Goal: Information Seeking & Learning: Learn about a topic

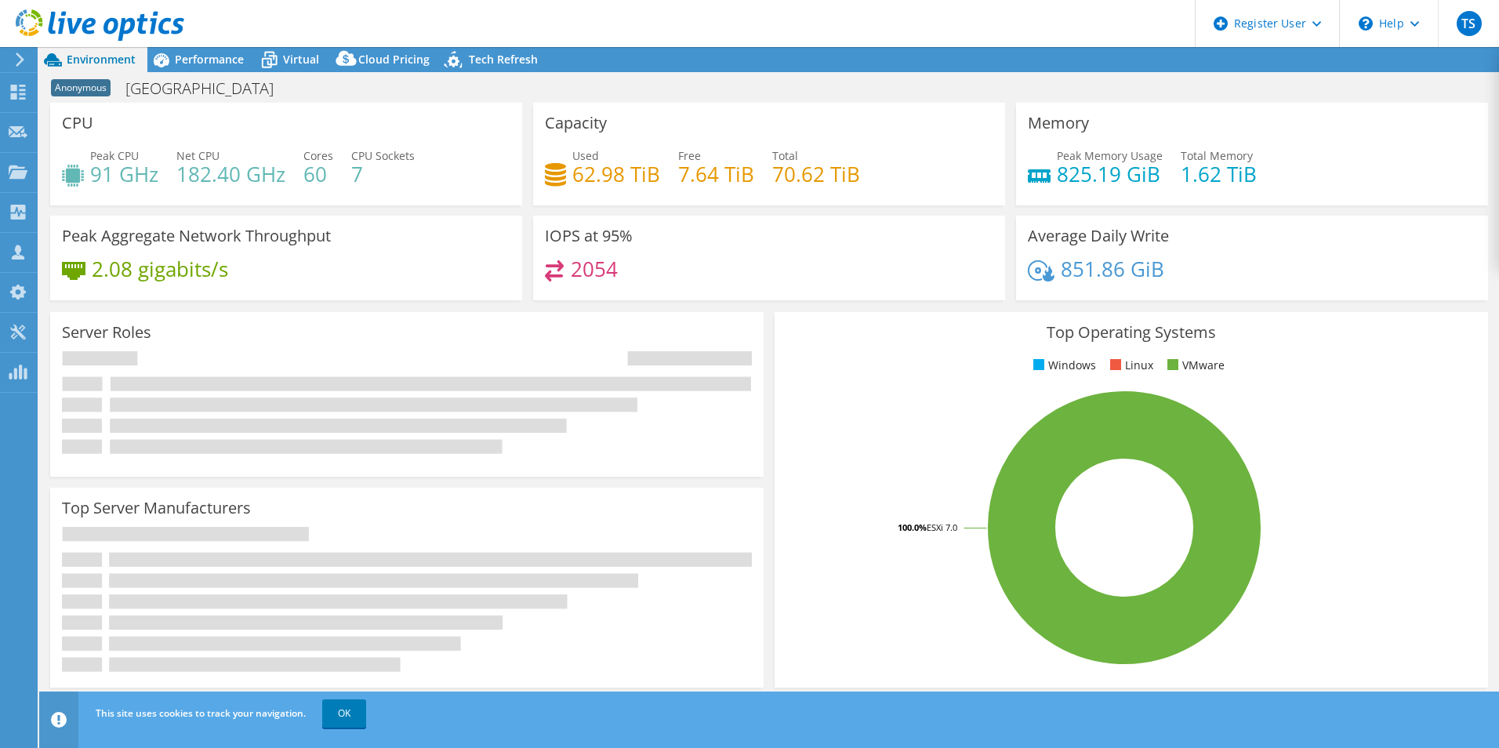
select select "USD"
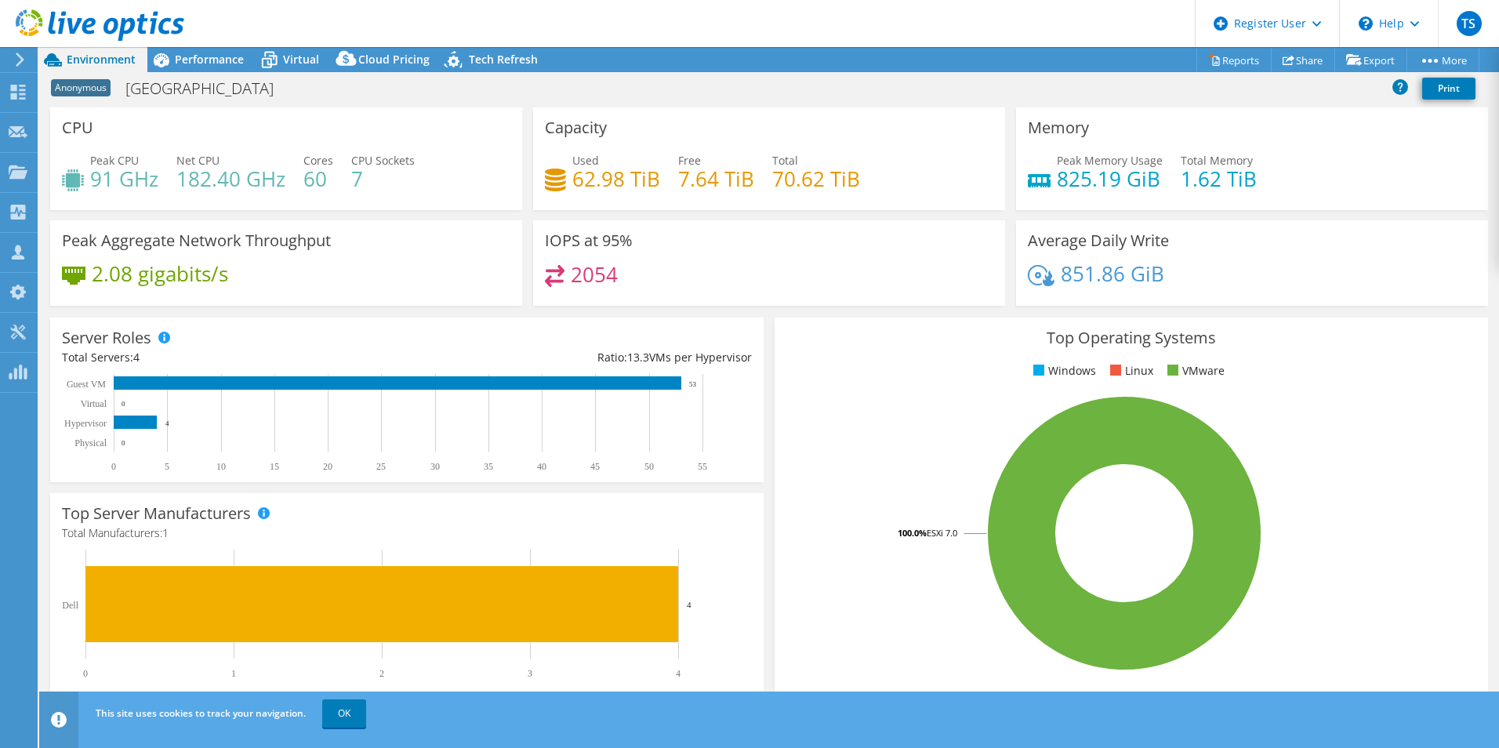
click at [1434, 450] on rect at bounding box center [1124, 533] width 676 height 274
click at [203, 60] on span "Performance" at bounding box center [209, 59] width 69 height 15
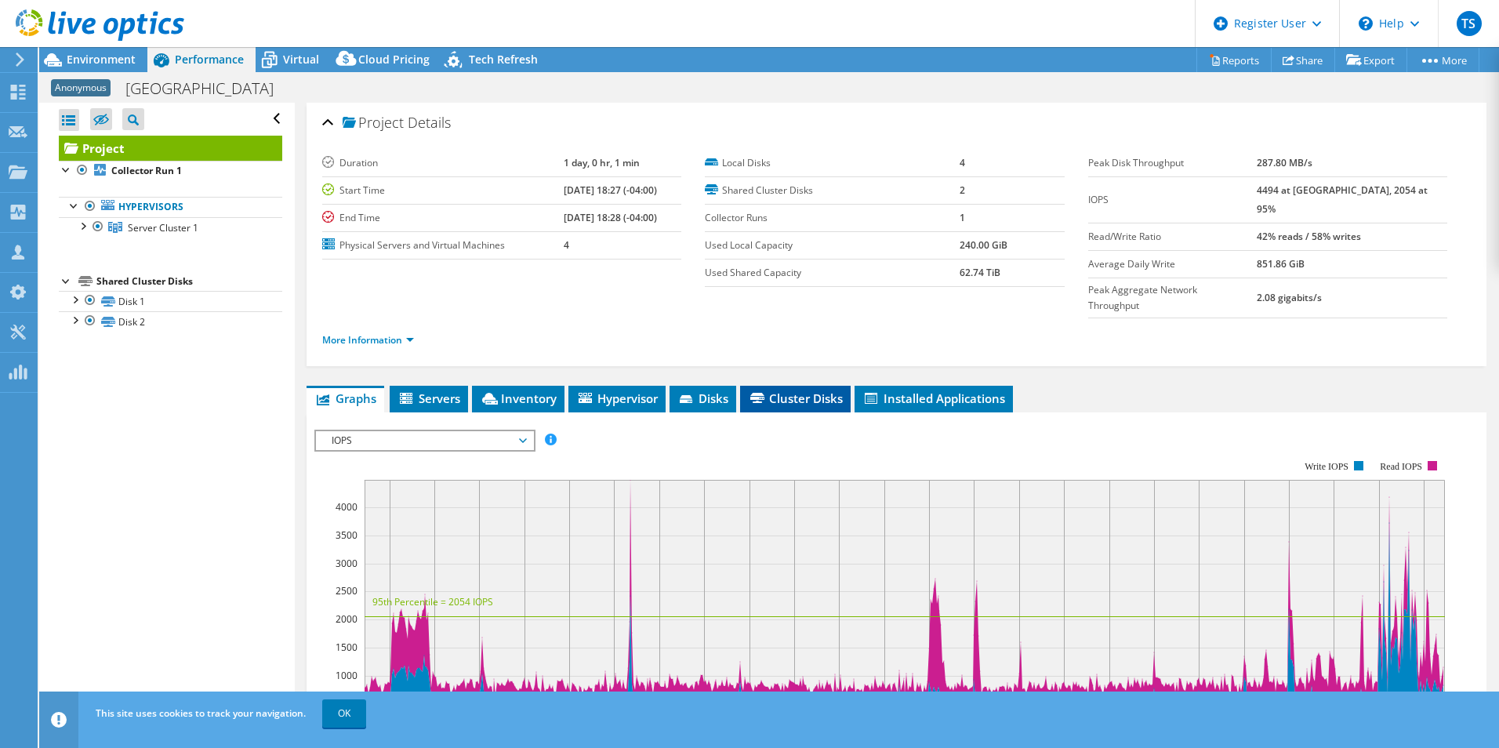
click at [799, 390] on span "Cluster Disks" at bounding box center [795, 398] width 95 height 16
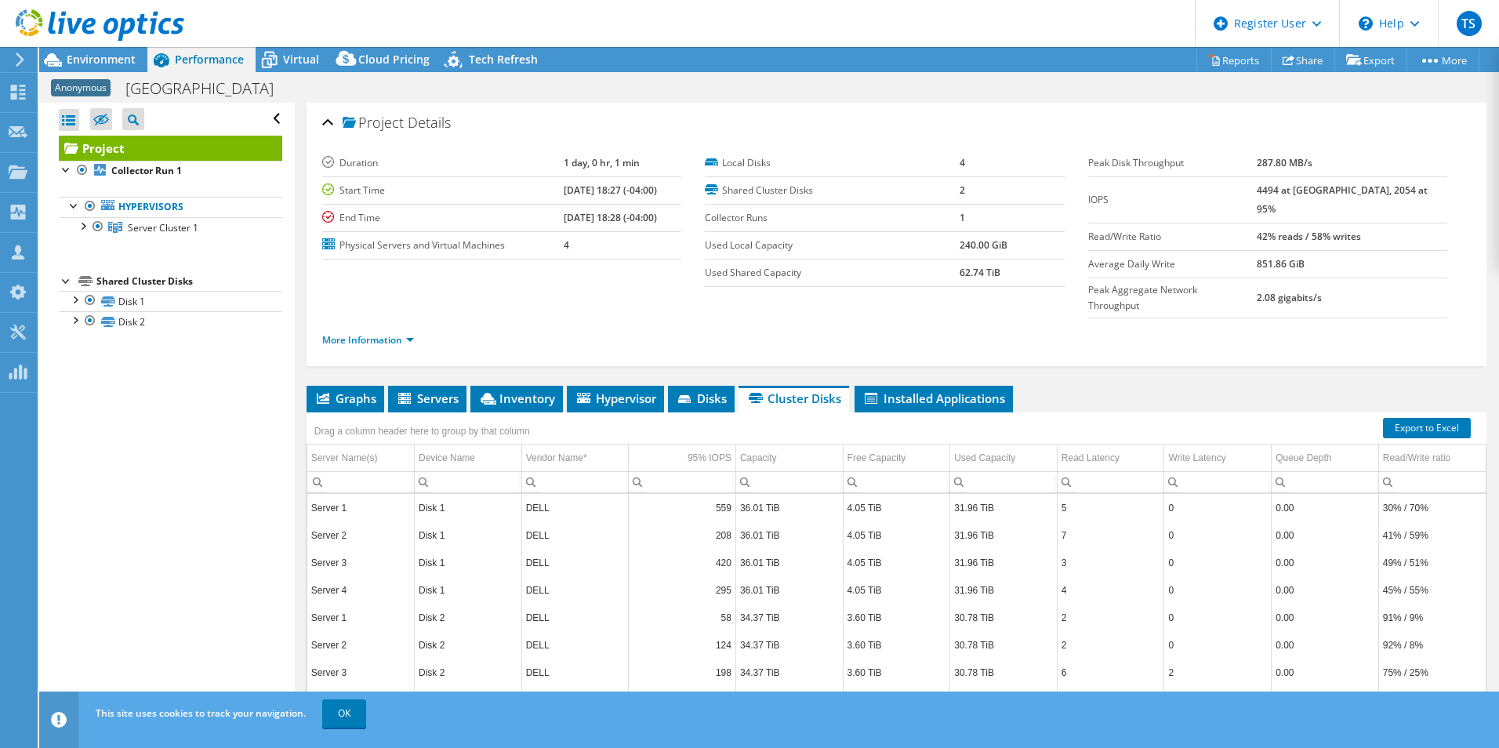
scroll to position [56, 0]
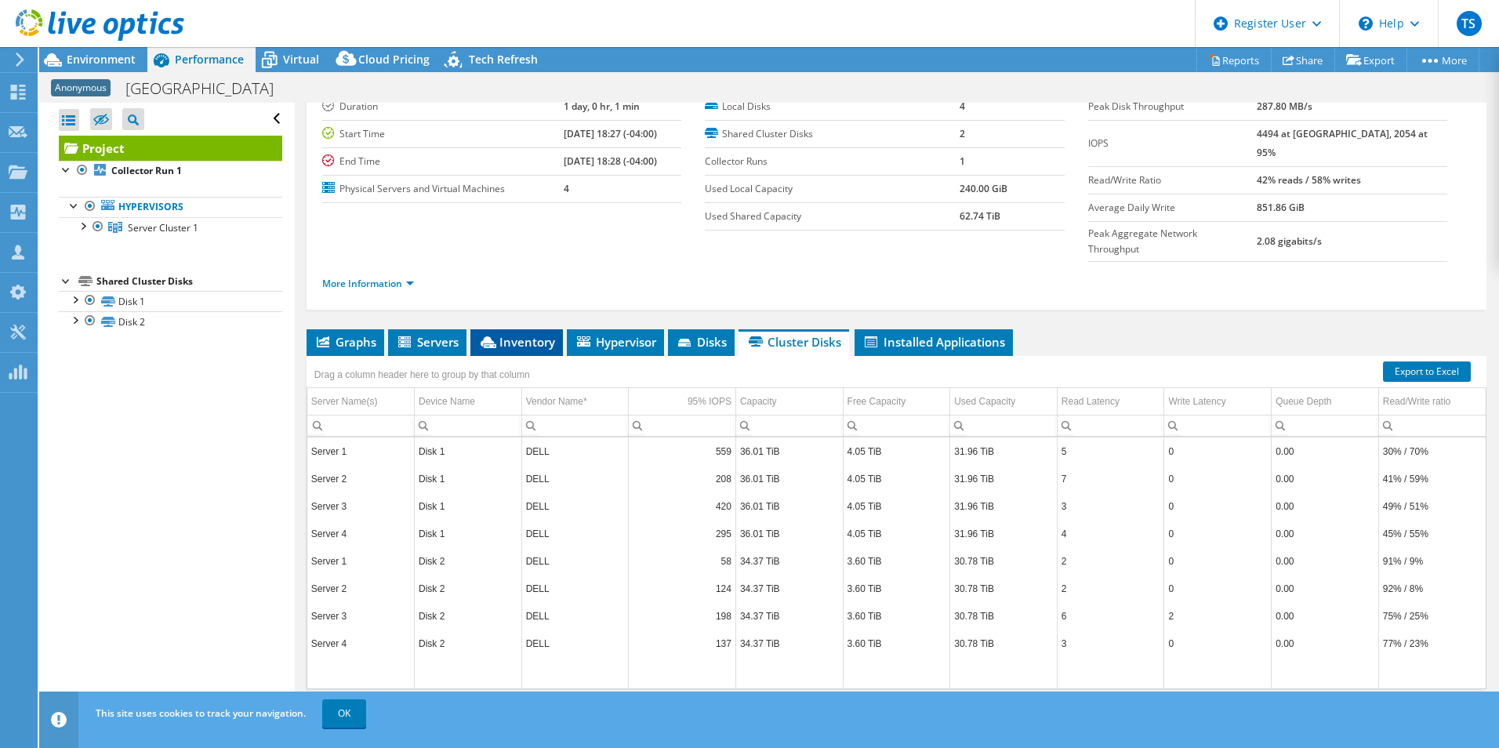
click at [542, 329] on li "Inventory" at bounding box center [516, 342] width 92 height 27
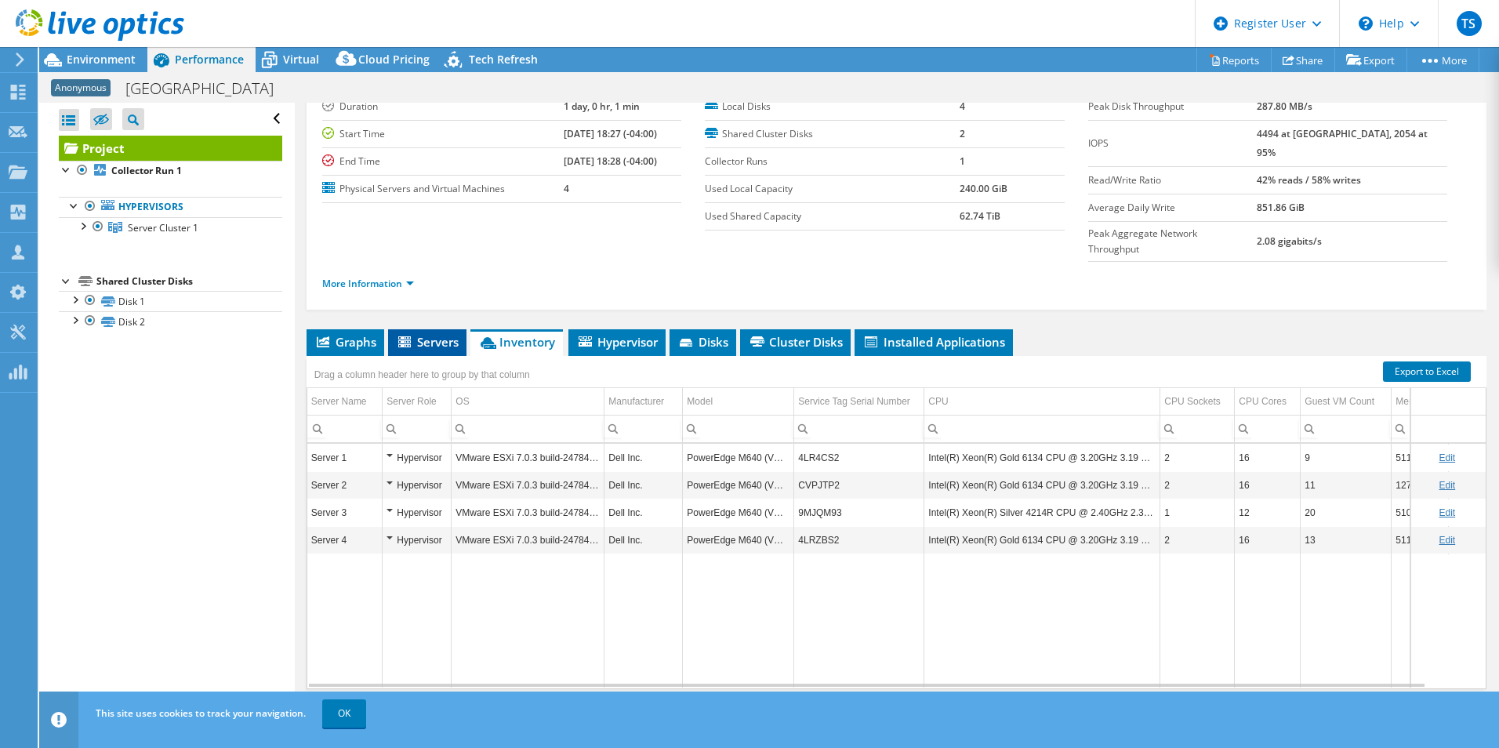
click at [437, 334] on span "Servers" at bounding box center [427, 342] width 63 height 16
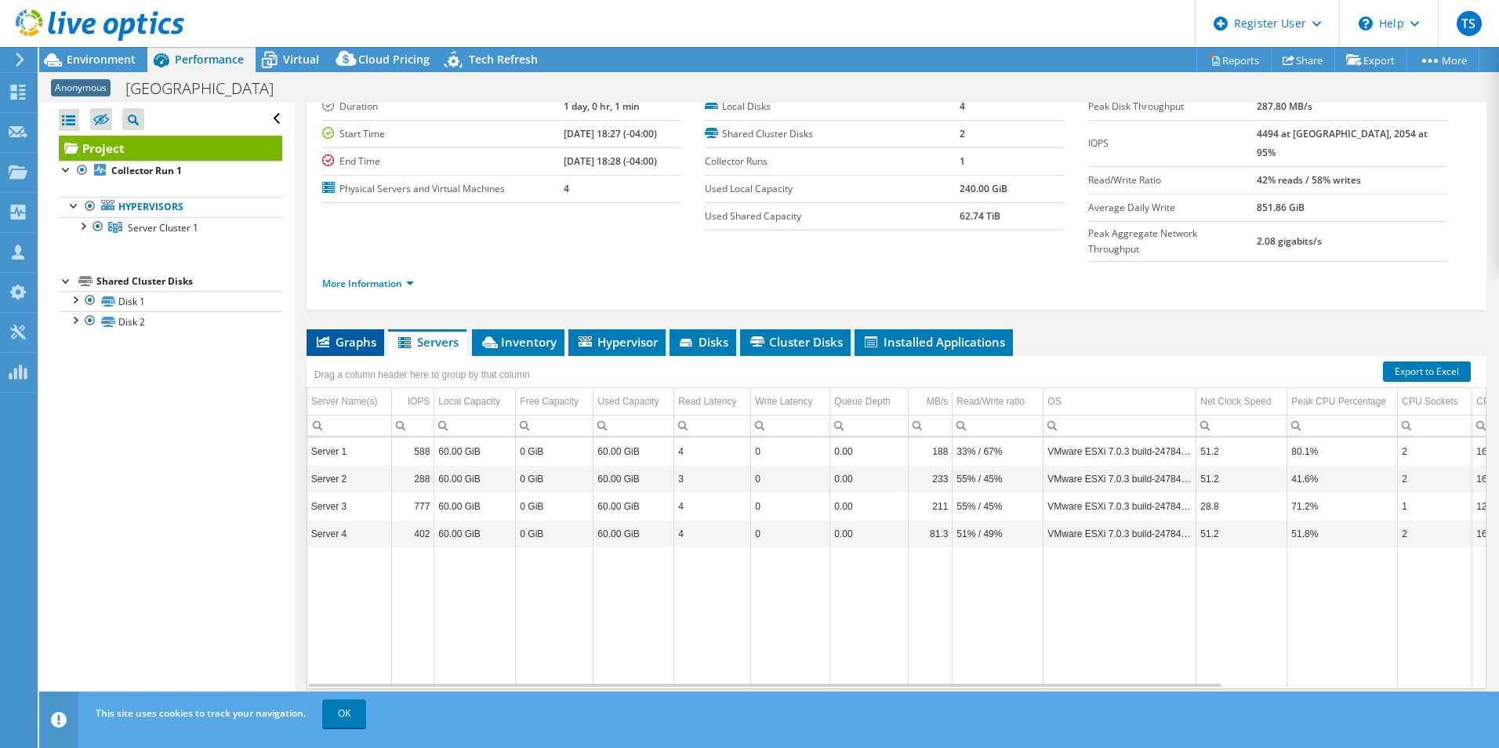
click at [354, 334] on span "Graphs" at bounding box center [345, 342] width 62 height 16
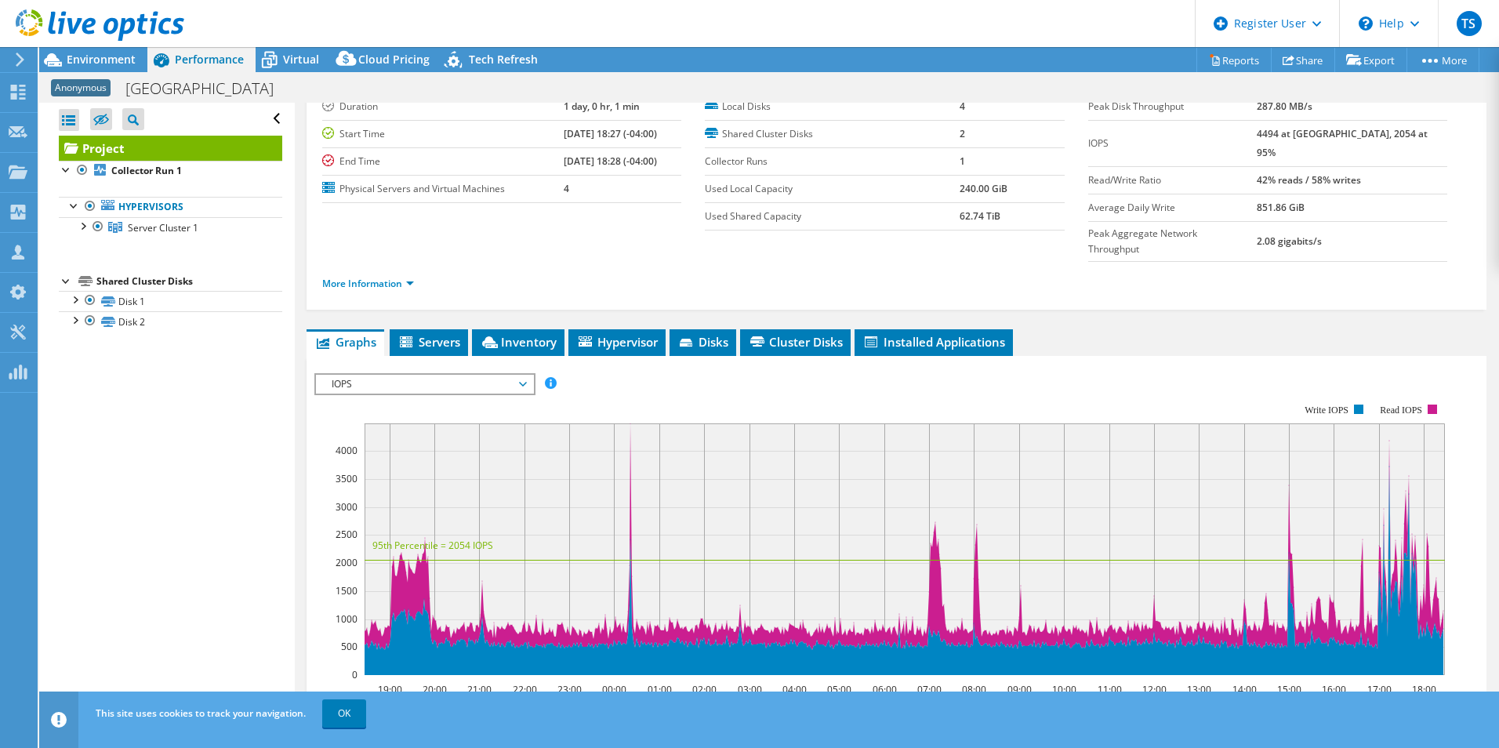
click at [363, 375] on span "IOPS" at bounding box center [424, 384] width 201 height 19
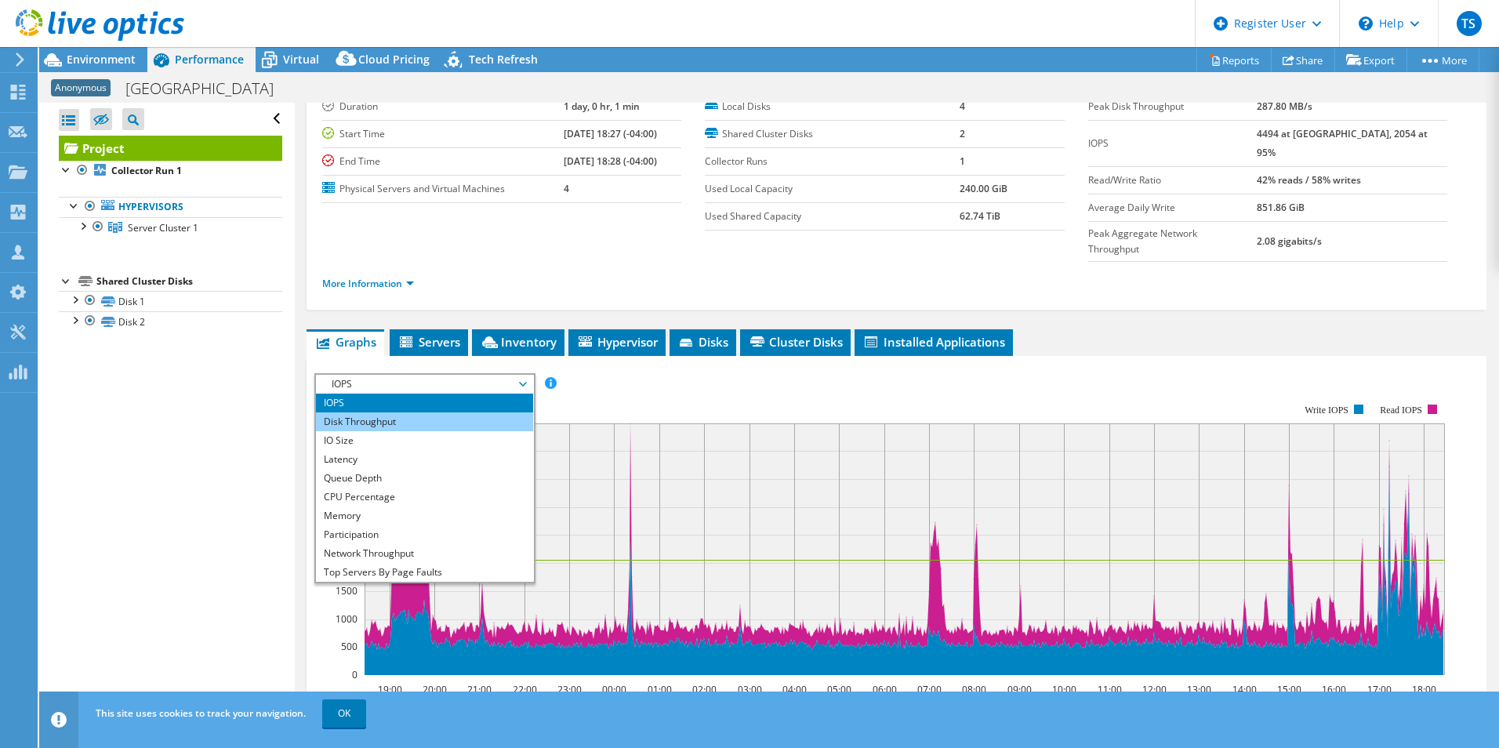
click at [380, 412] on li "Disk Throughput" at bounding box center [424, 421] width 217 height 19
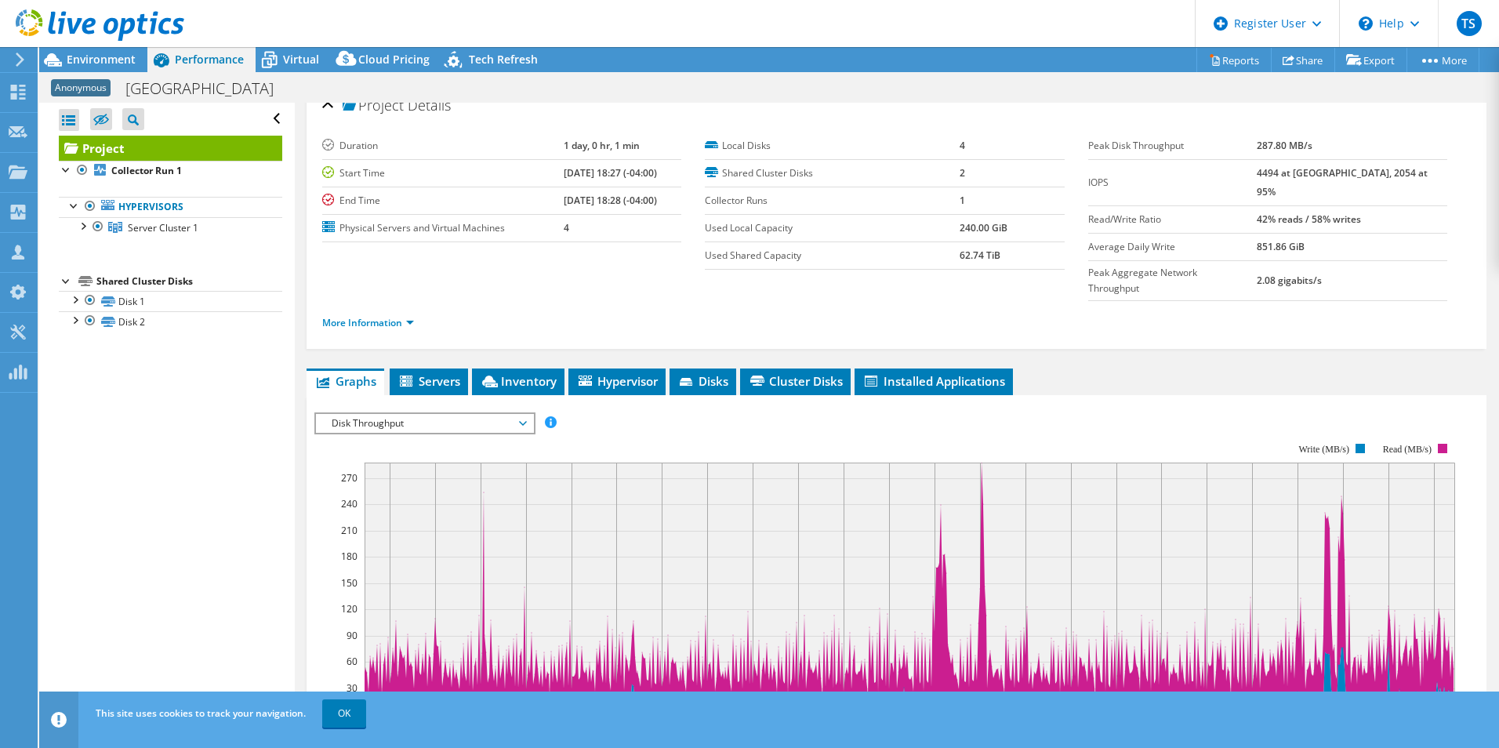
scroll to position [0, 0]
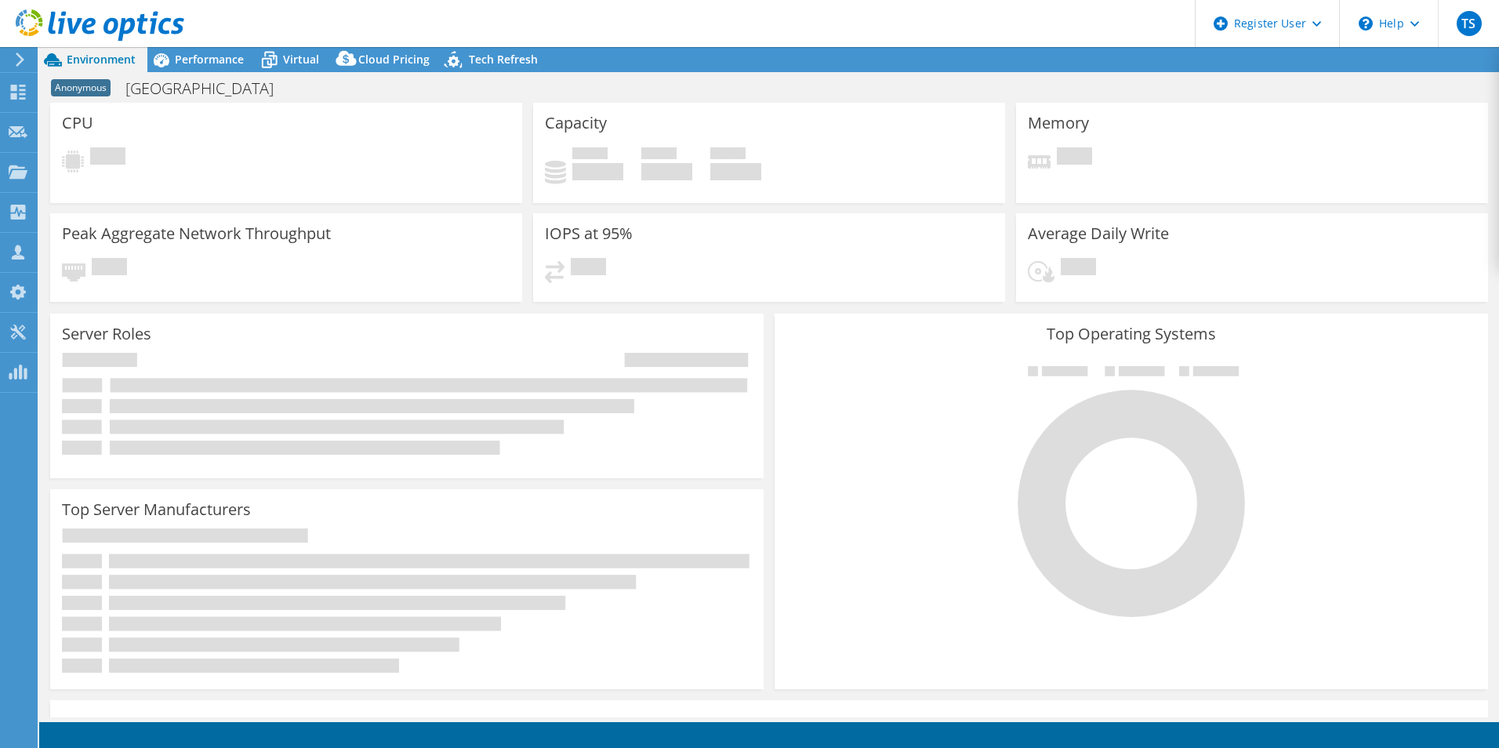
select select "USD"
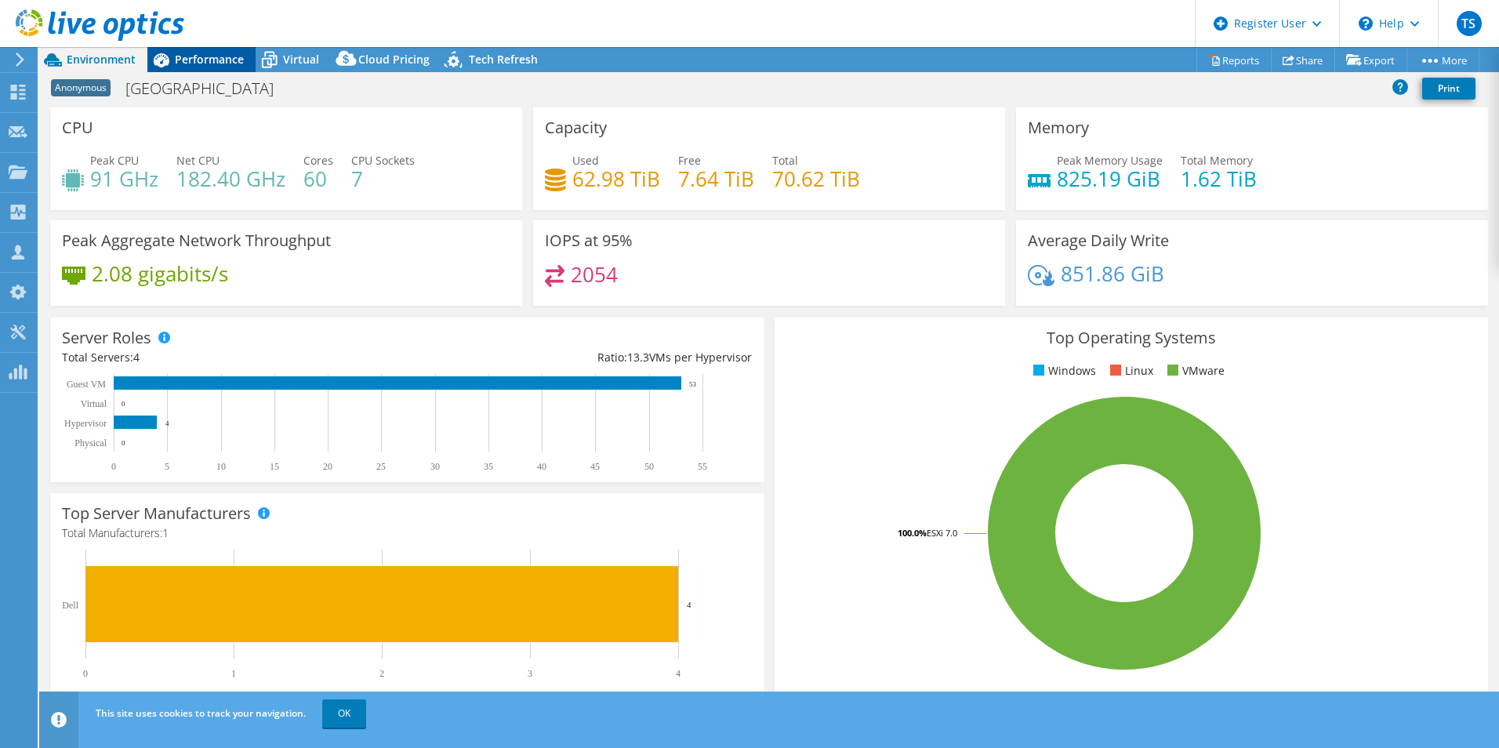
click at [211, 54] on span "Performance" at bounding box center [209, 59] width 69 height 15
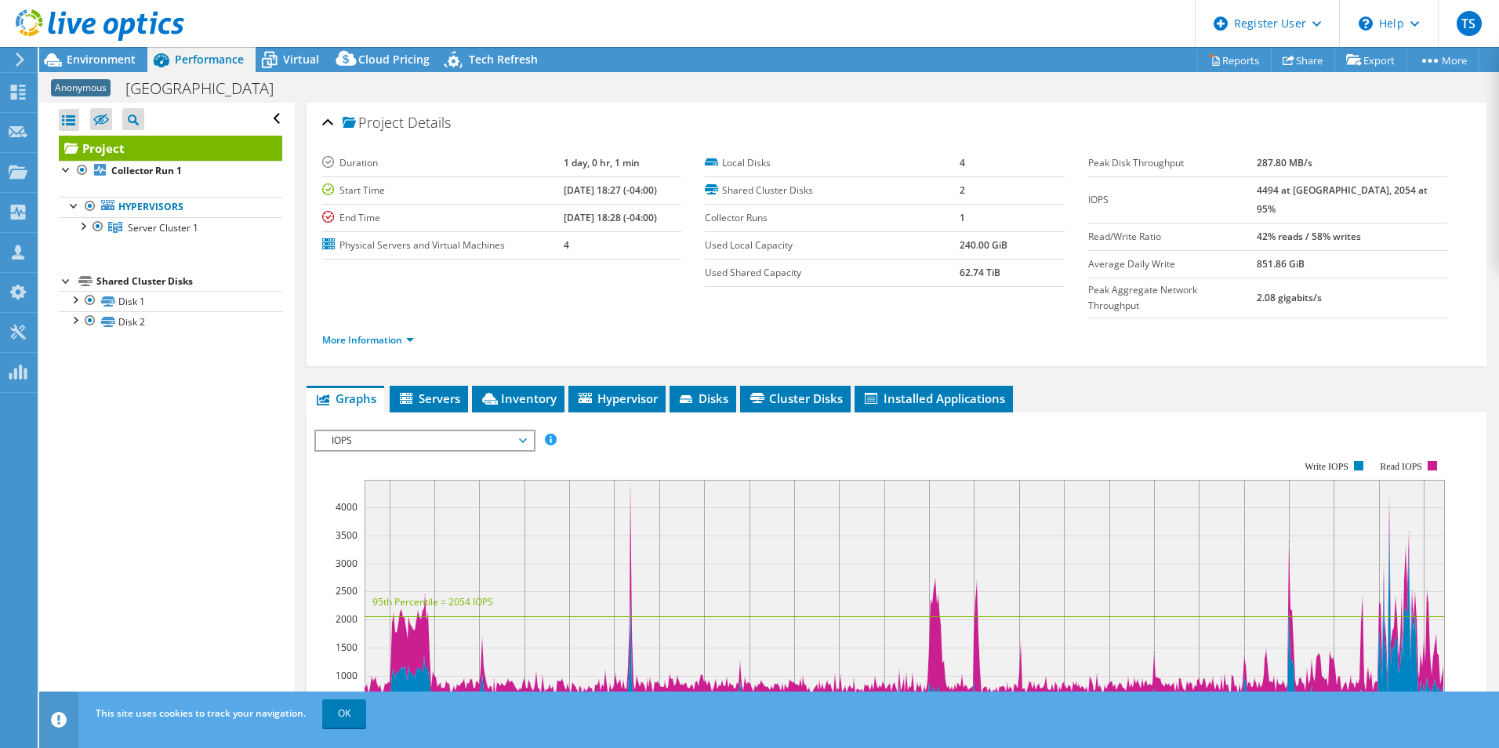
click at [465, 431] on span "IOPS" at bounding box center [424, 440] width 201 height 19
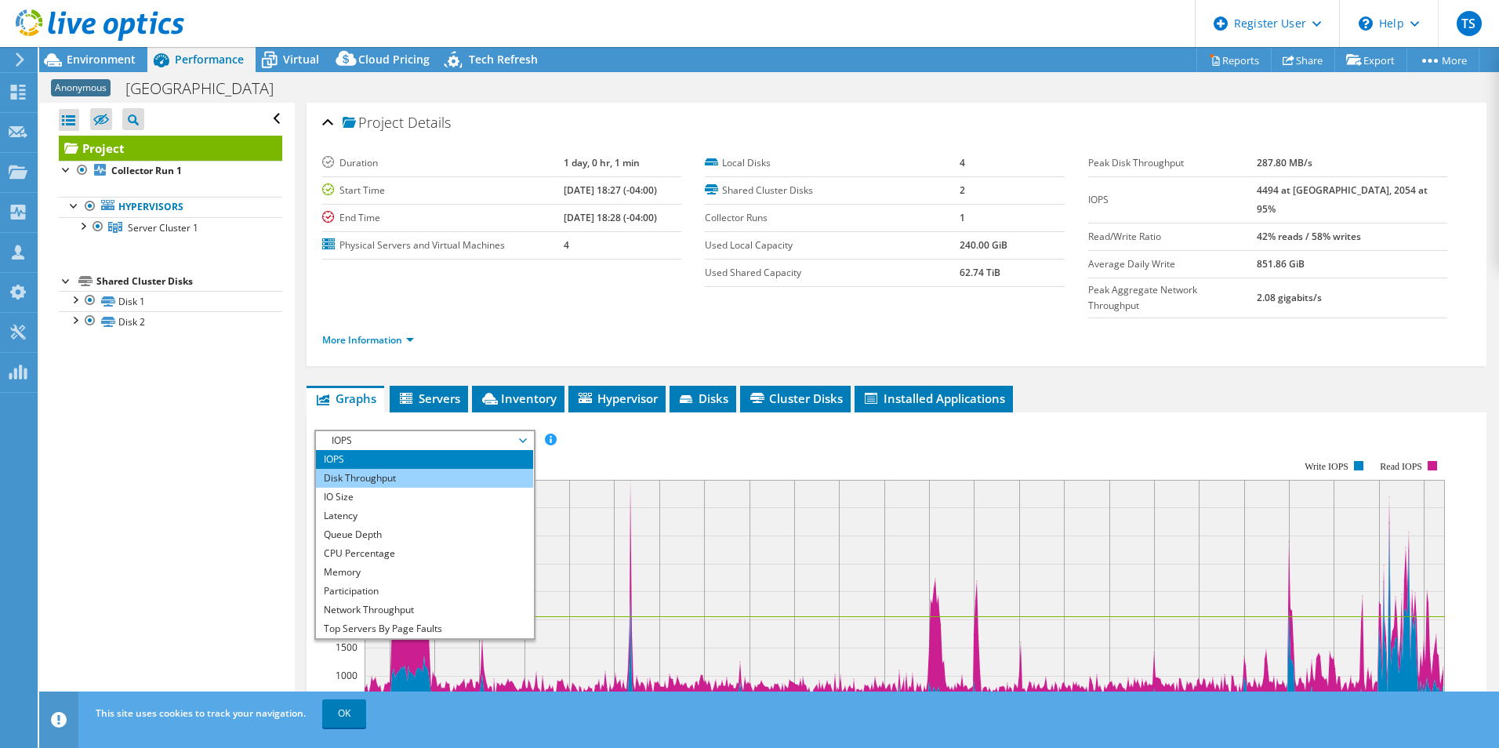
click at [452, 469] on li "Disk Throughput" at bounding box center [424, 478] width 217 height 19
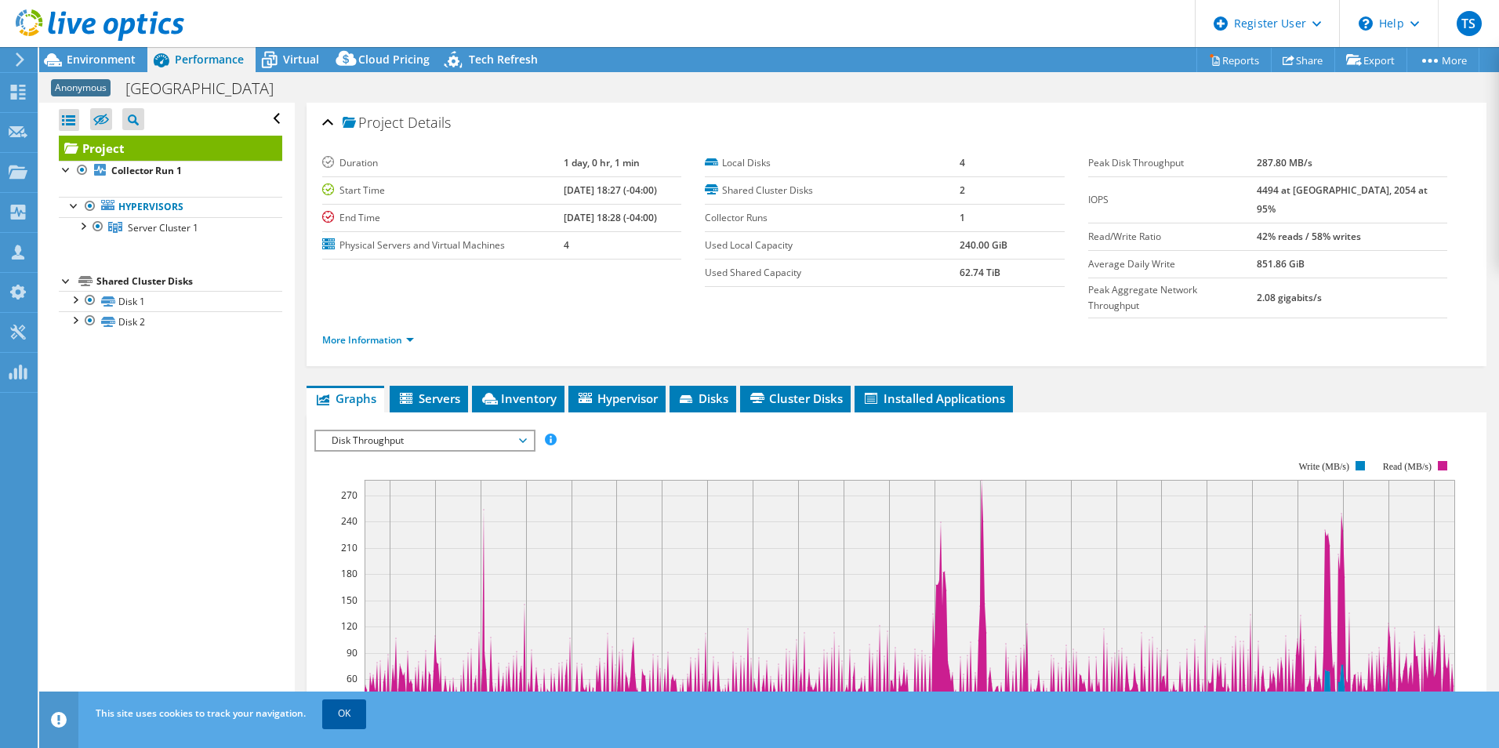
click at [350, 720] on link "OK" at bounding box center [344, 713] width 44 height 28
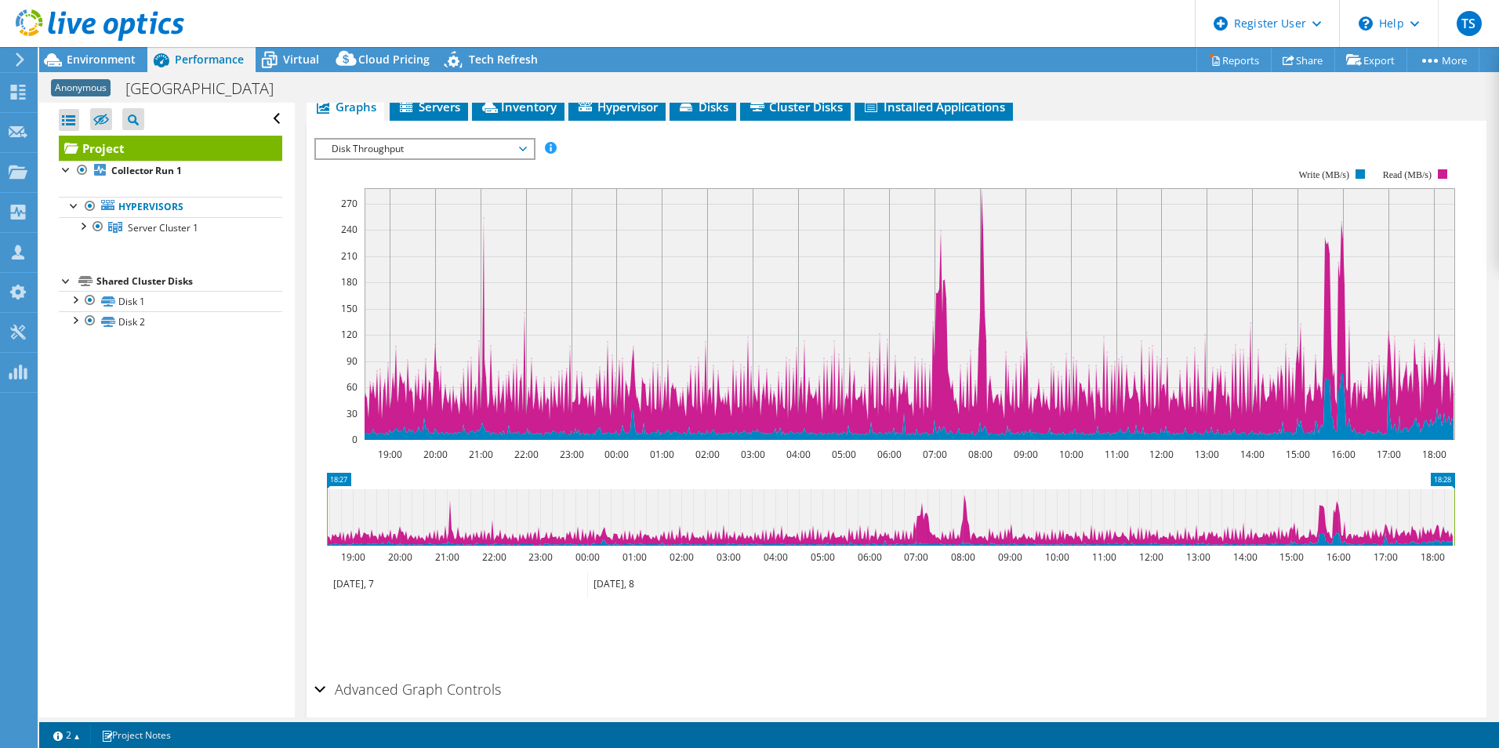
scroll to position [325, 0]
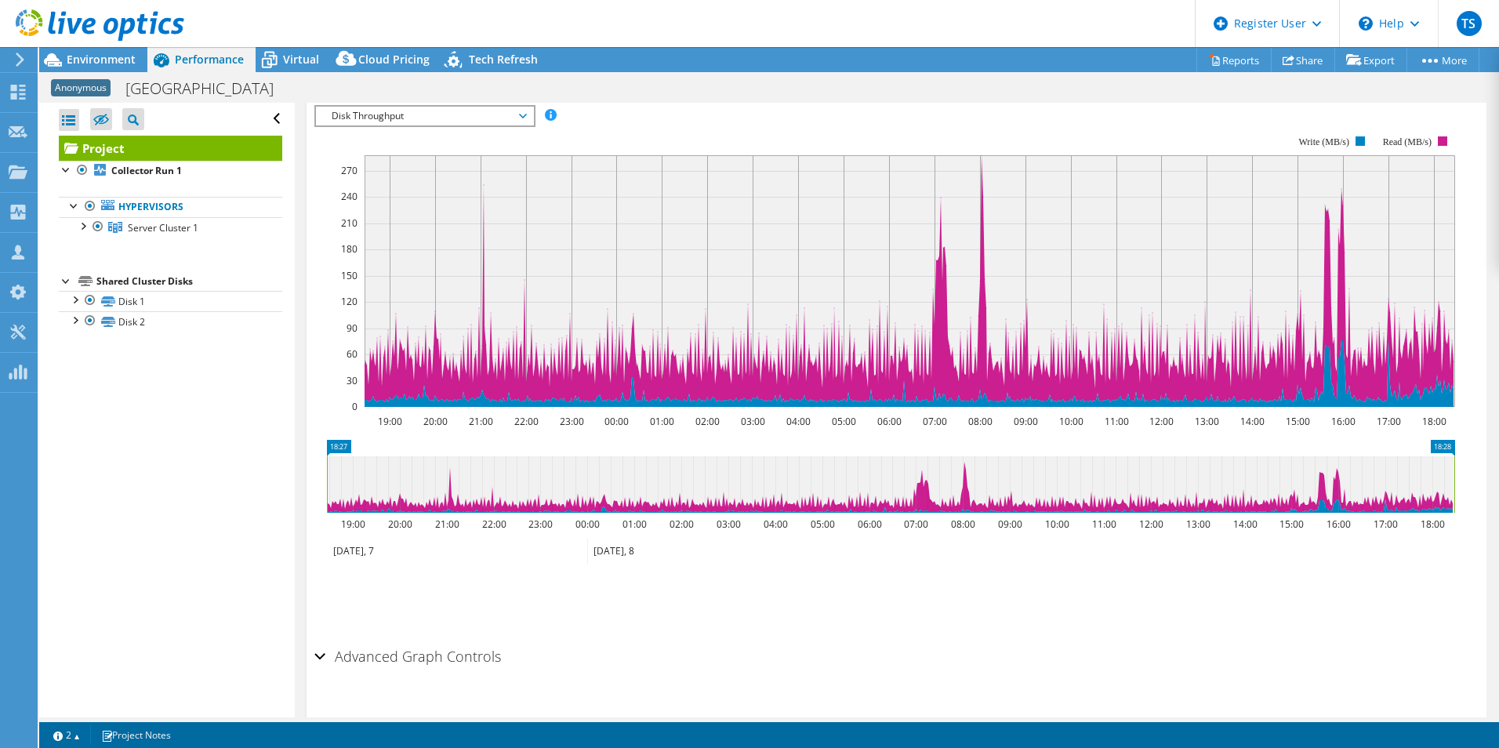
click at [413, 640] on h2 "Advanced Graph Controls" at bounding box center [407, 655] width 187 height 31
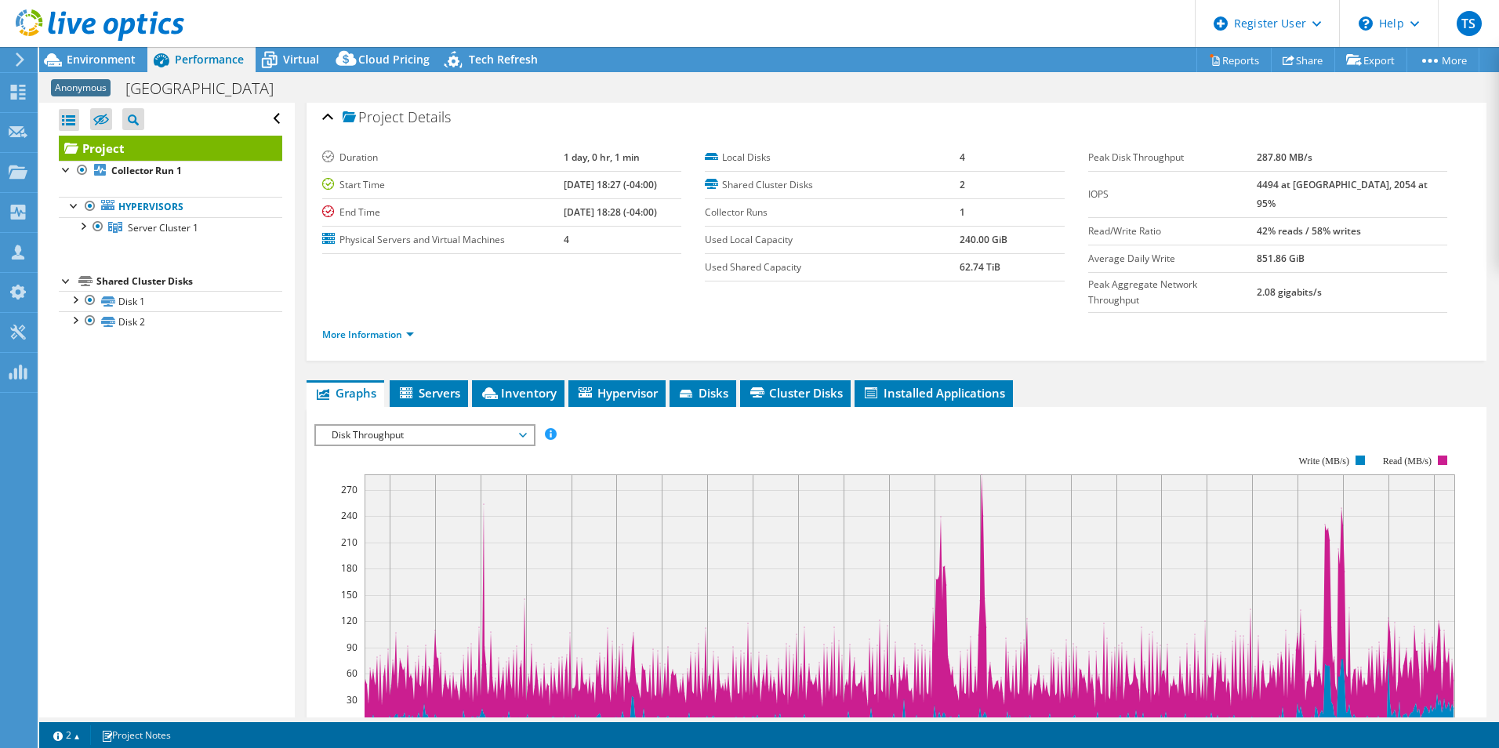
scroll to position [0, 0]
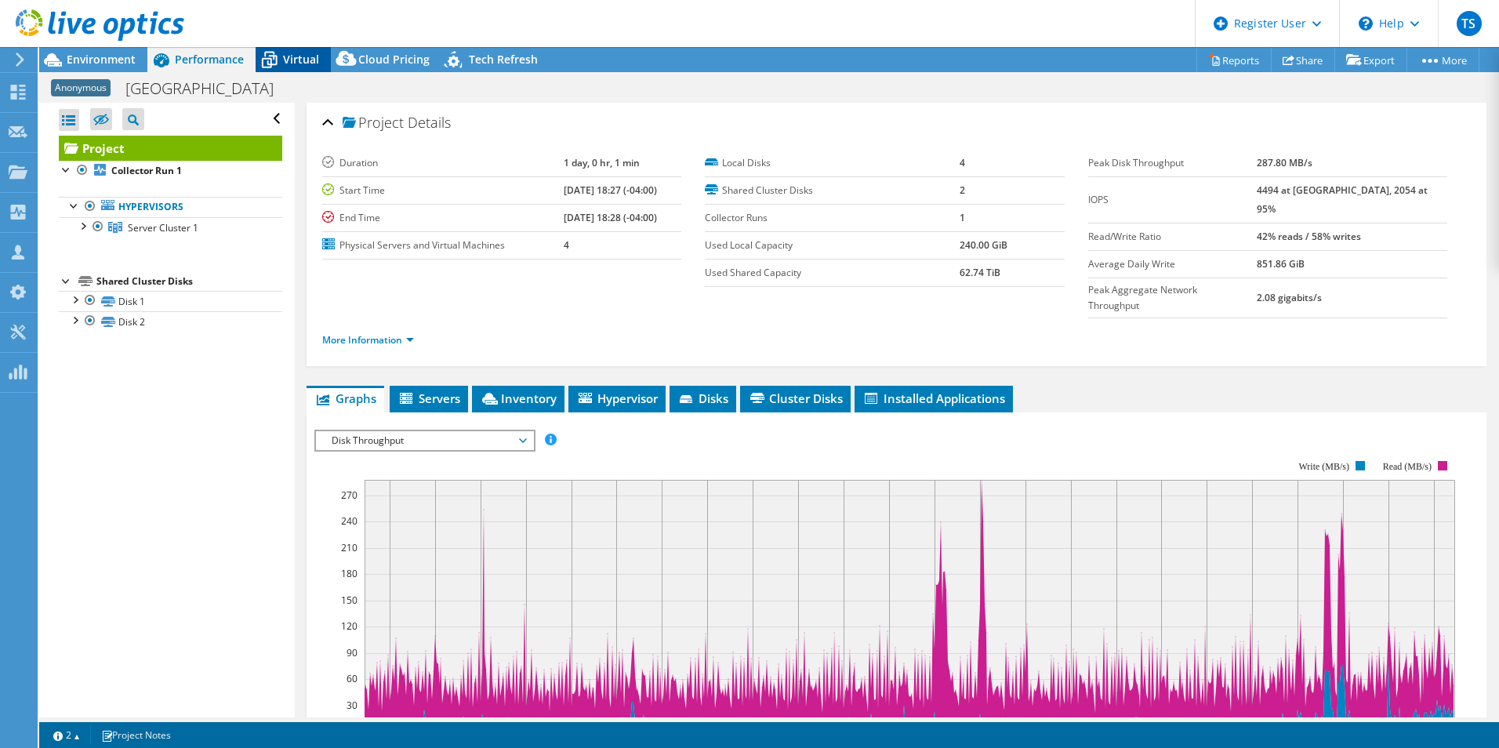
click at [297, 68] on div "Virtual" at bounding box center [293, 59] width 75 height 25
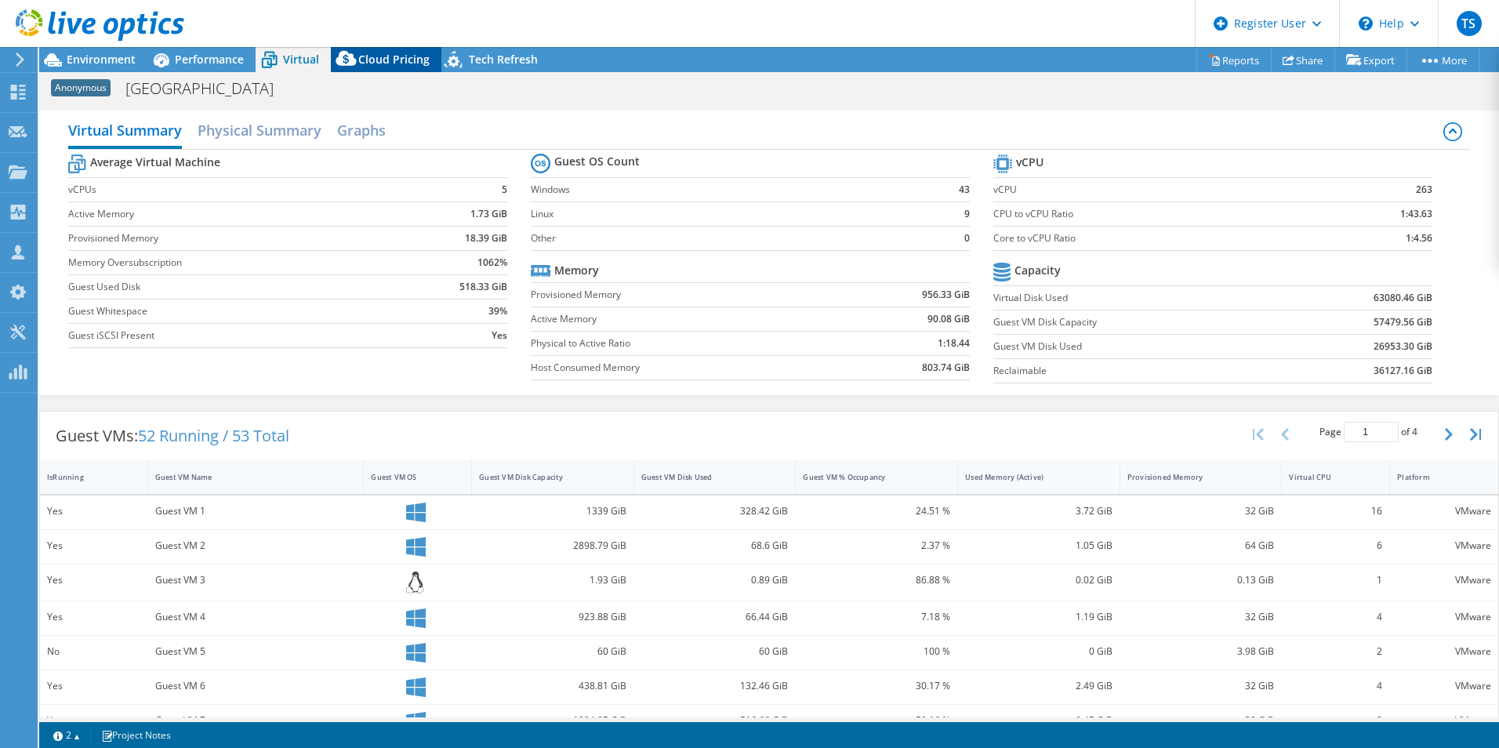
click at [361, 62] on icon at bounding box center [346, 61] width 31 height 31
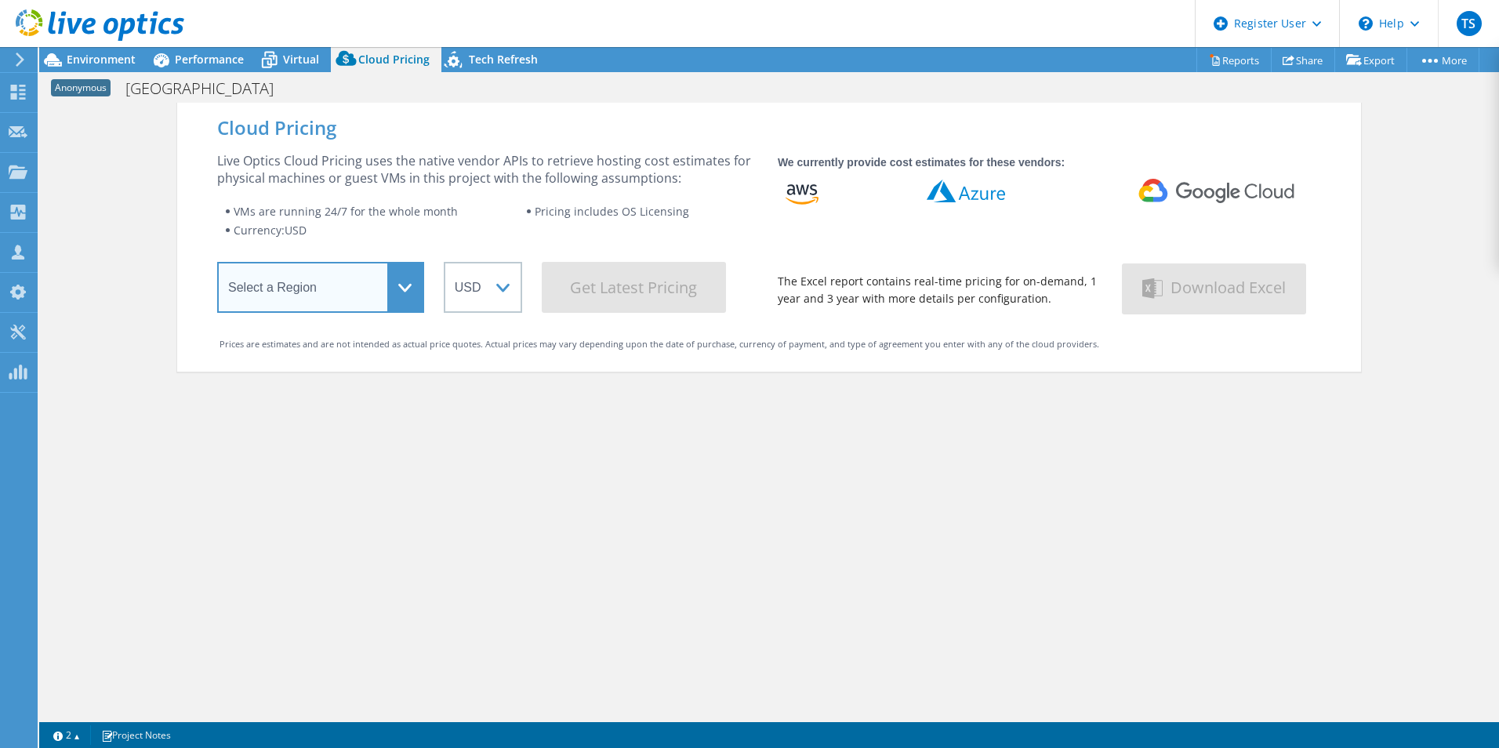
click at [389, 288] on select "Select a Region [GEOGRAPHIC_DATA] ([GEOGRAPHIC_DATA]) [GEOGRAPHIC_DATA] ([GEOGR…" at bounding box center [320, 287] width 207 height 51
select select "HongKong"
click at [217, 265] on select "Select a Region [GEOGRAPHIC_DATA] ([GEOGRAPHIC_DATA]) [GEOGRAPHIC_DATA] ([GEOGR…" at bounding box center [320, 287] width 207 height 51
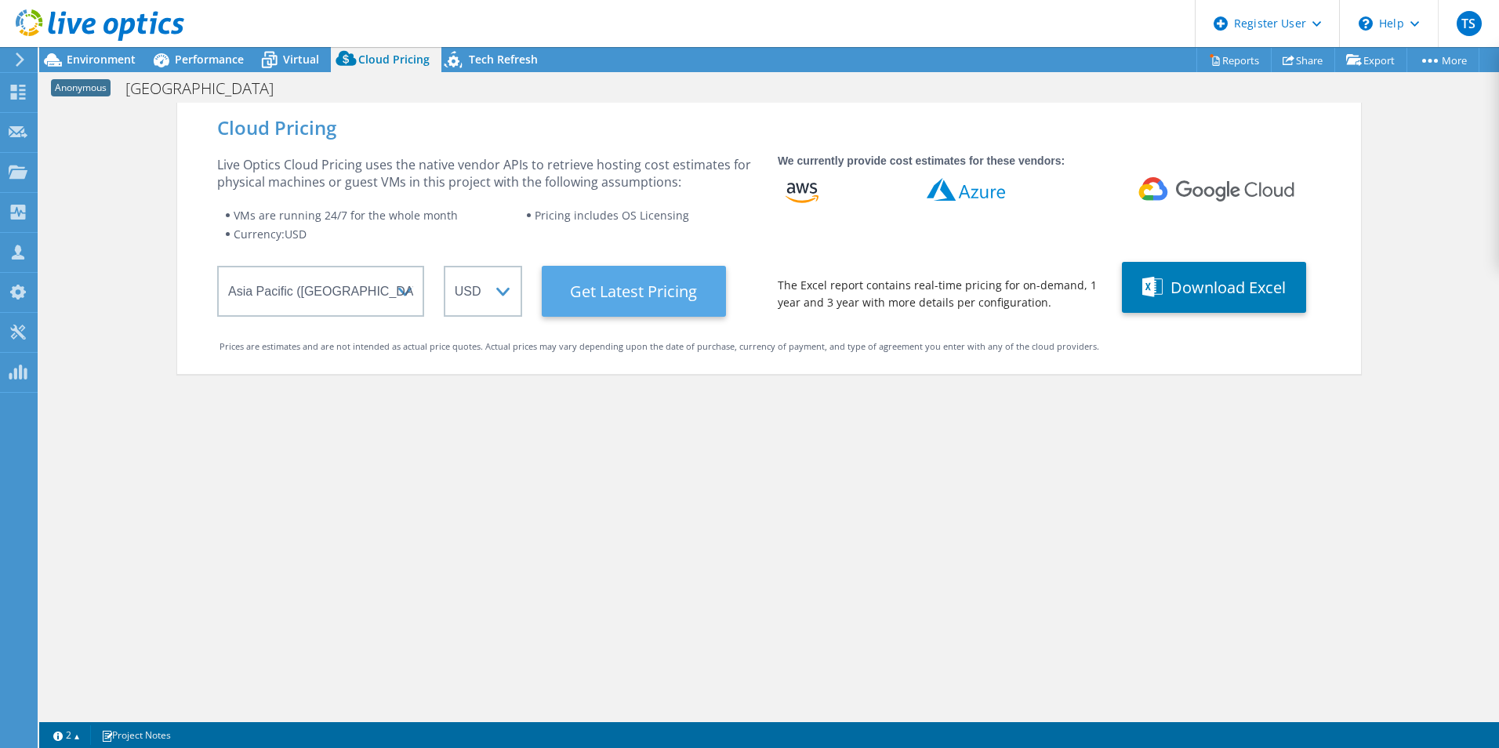
click at [648, 299] on Latest "Get Latest Pricing" at bounding box center [634, 291] width 184 height 51
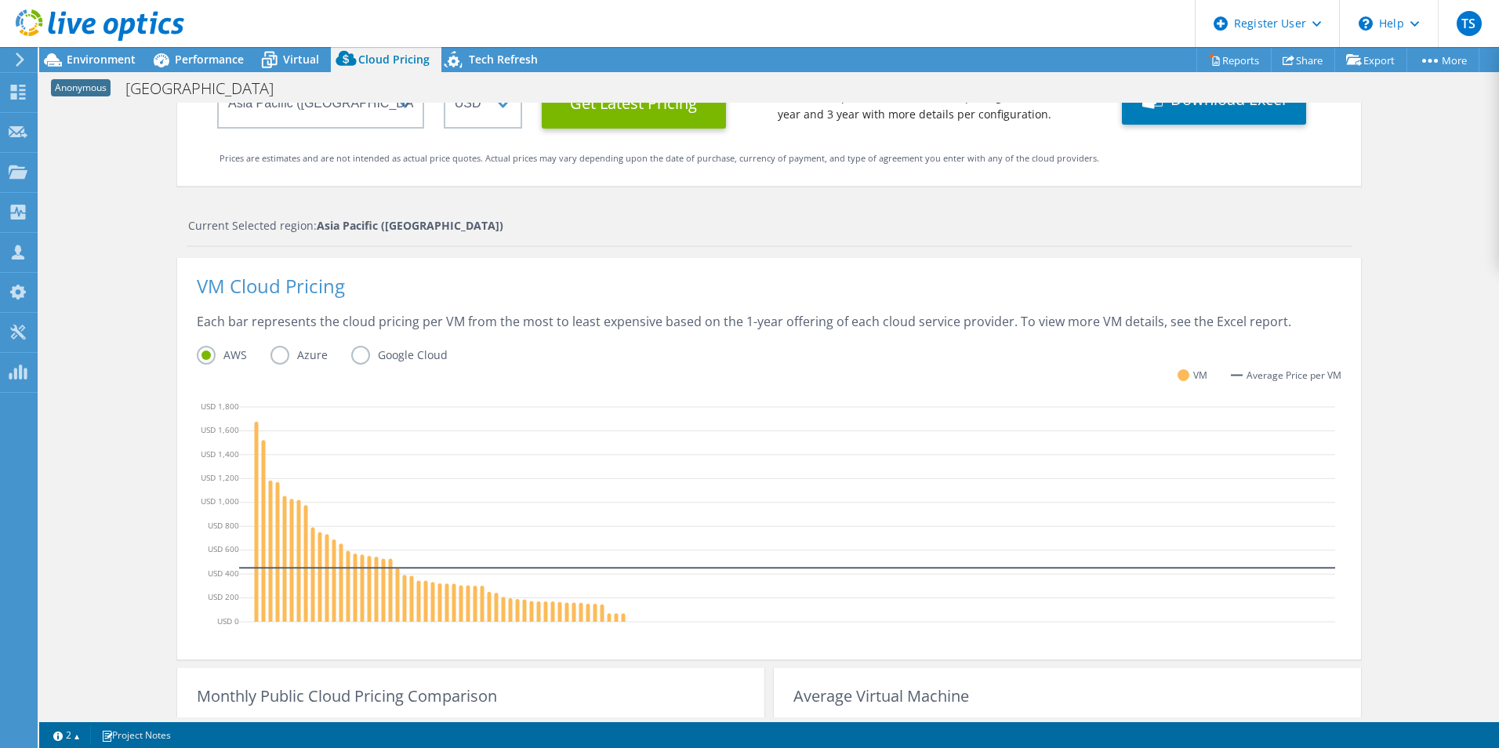
scroll to position [225, 0]
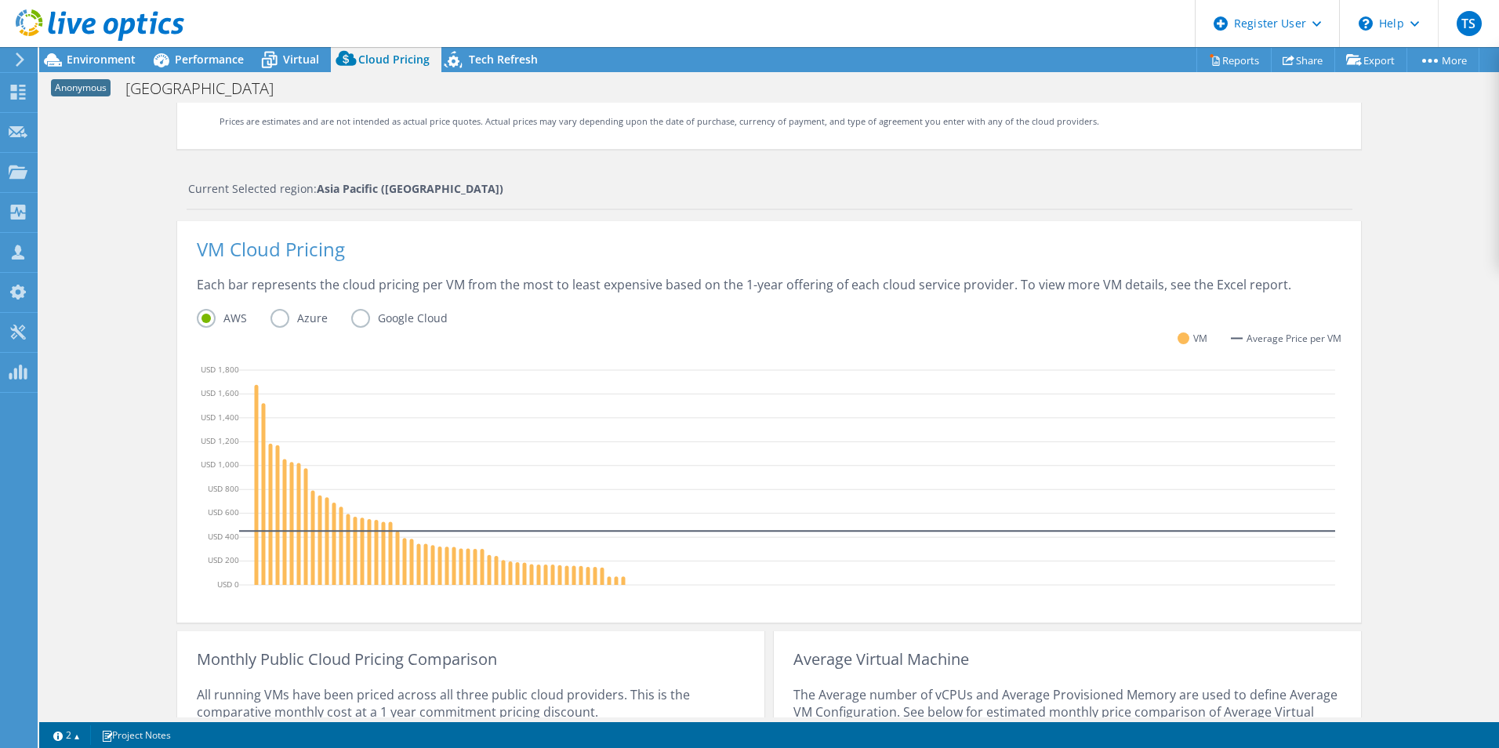
click at [303, 324] on label "Azure" at bounding box center [310, 318] width 81 height 19
click at [0, 0] on input "Azure" at bounding box center [0, 0] width 0 height 0
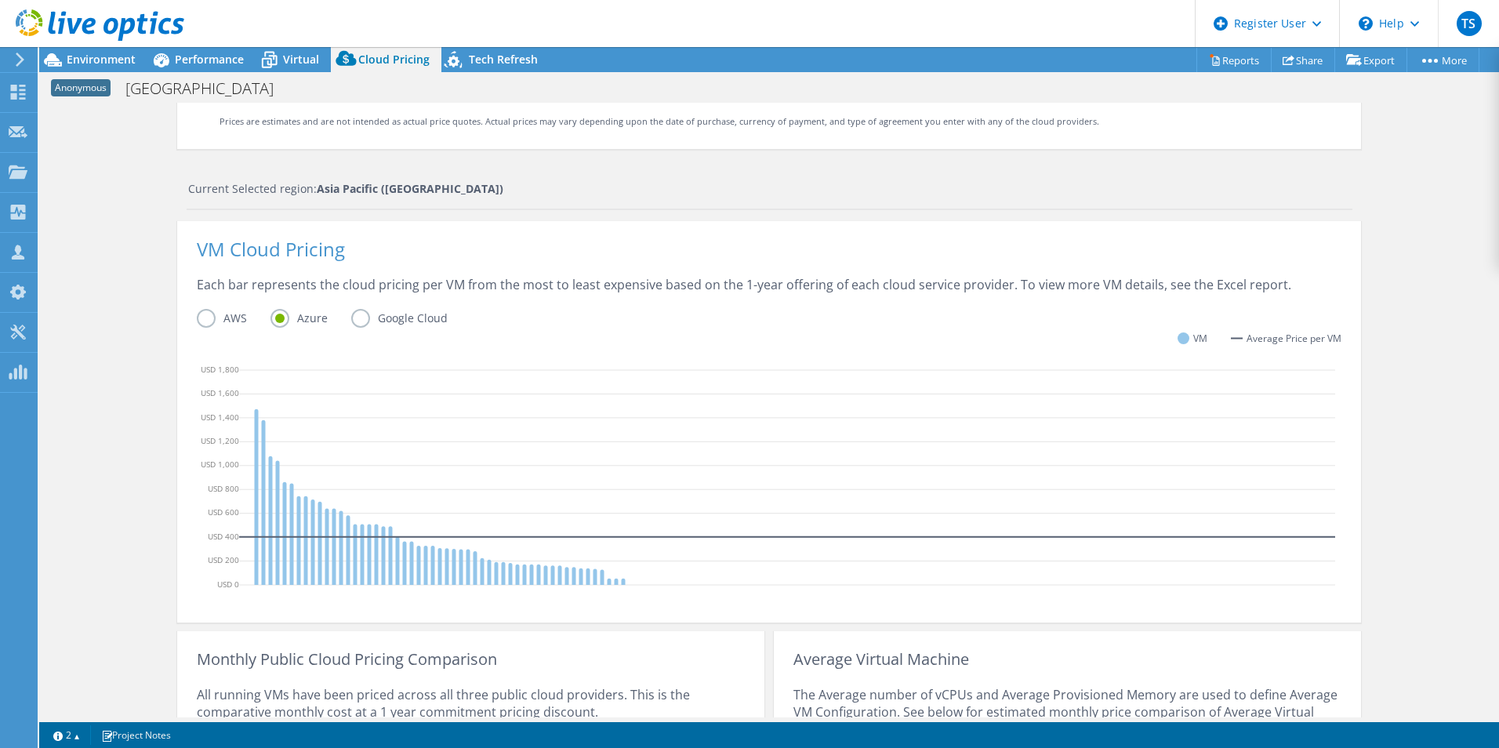
click at [378, 317] on label "Google Cloud" at bounding box center [411, 318] width 120 height 19
click at [0, 0] on input "Google Cloud" at bounding box center [0, 0] width 0 height 0
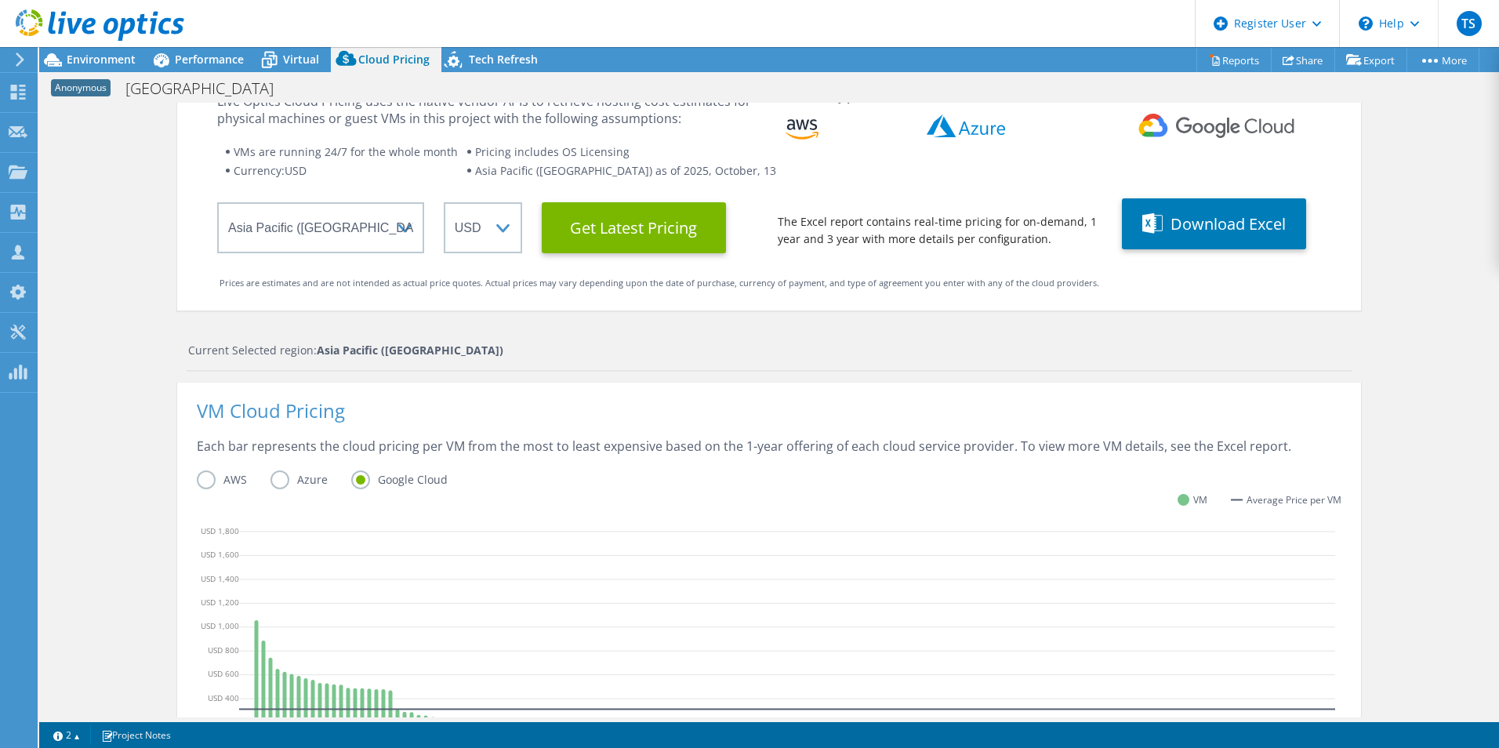
scroll to position [0, 0]
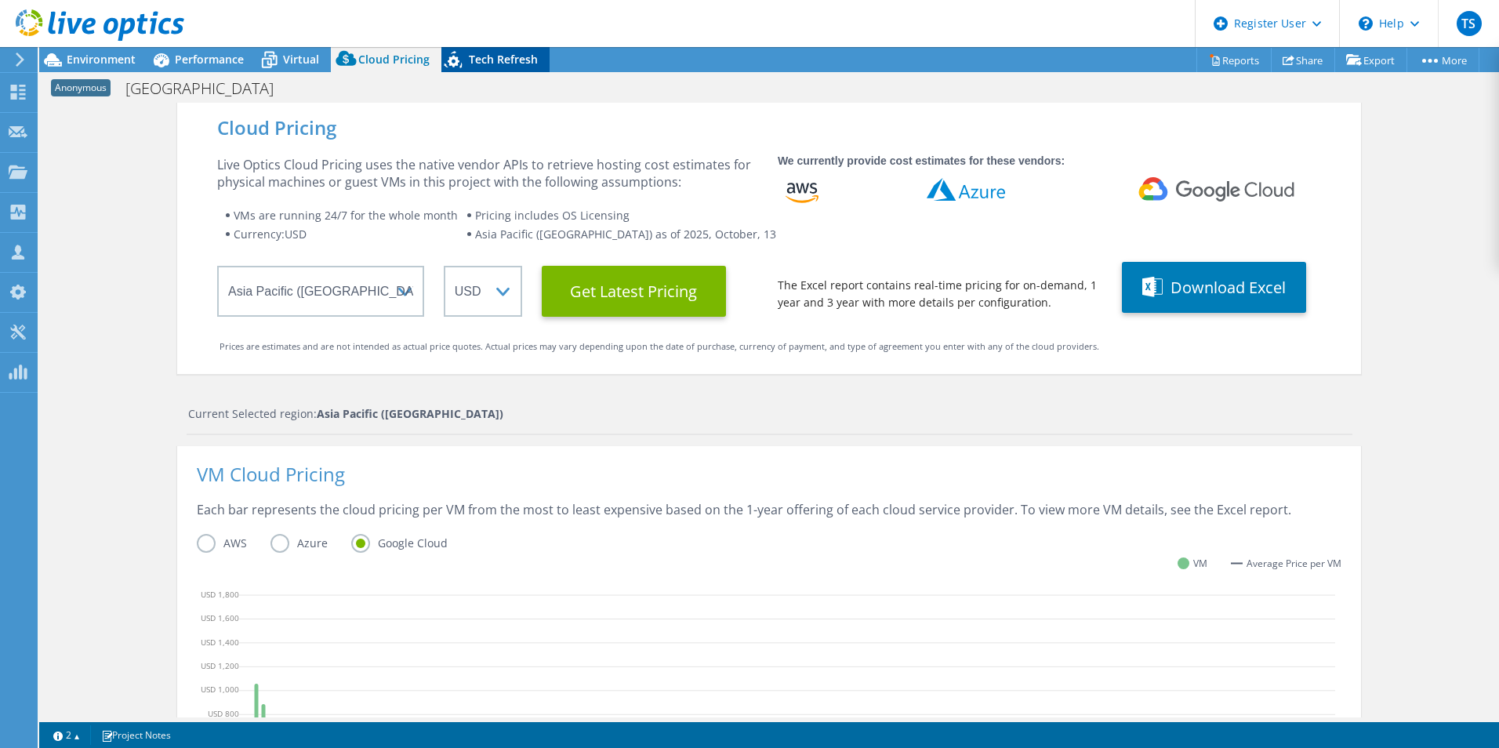
click at [503, 61] on span "Tech Refresh" at bounding box center [503, 59] width 69 height 15
